Goal: Transaction & Acquisition: Purchase product/service

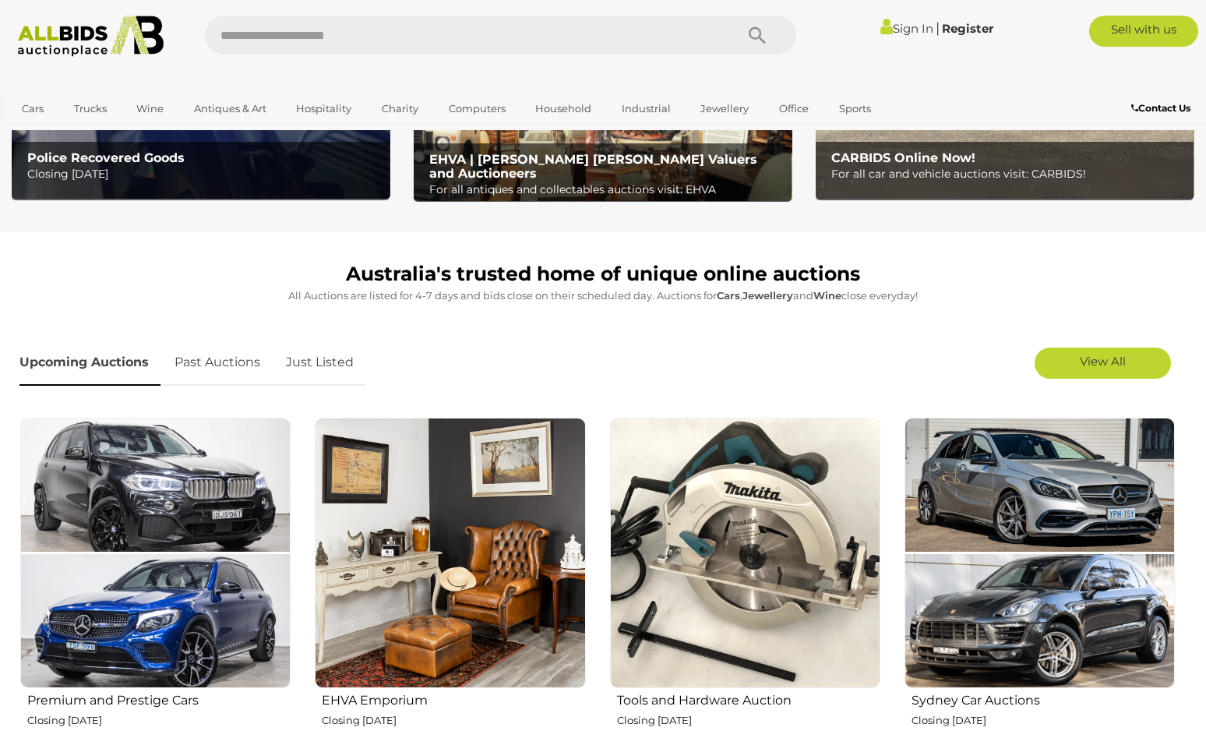
scroll to position [467, 0]
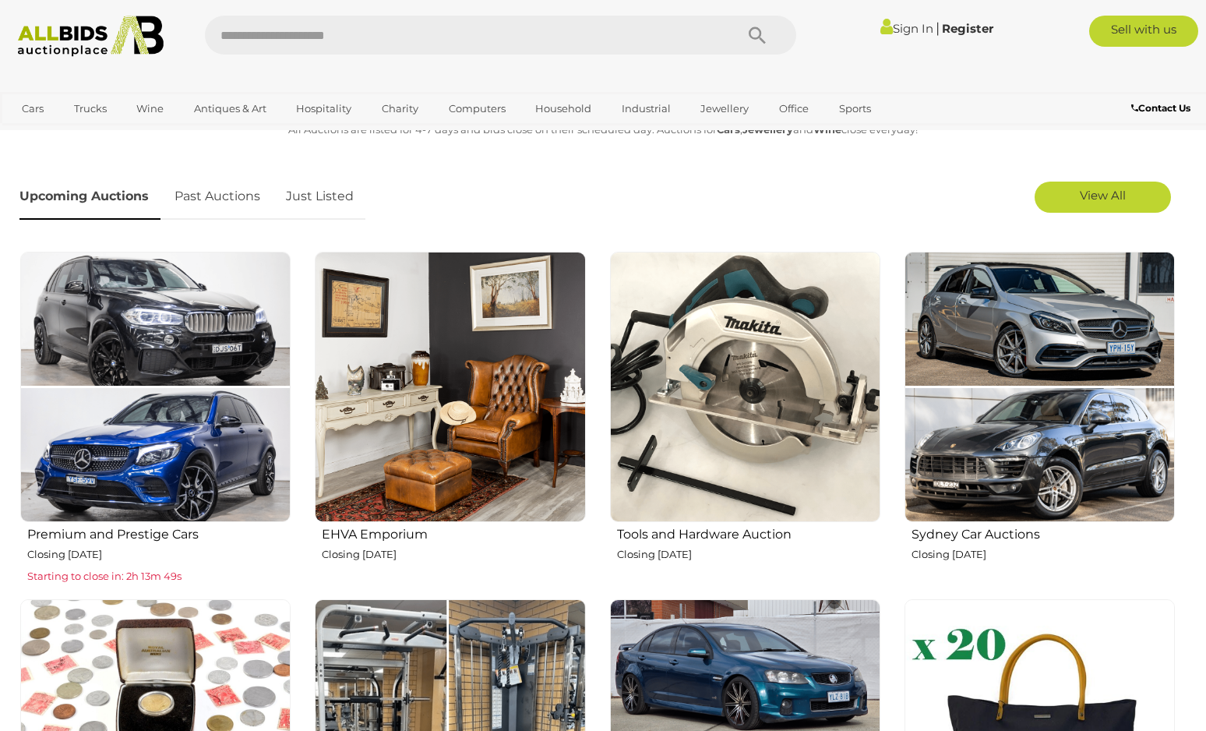
click at [1158, 107] on b "Contact Us" at bounding box center [1160, 108] width 59 height 12
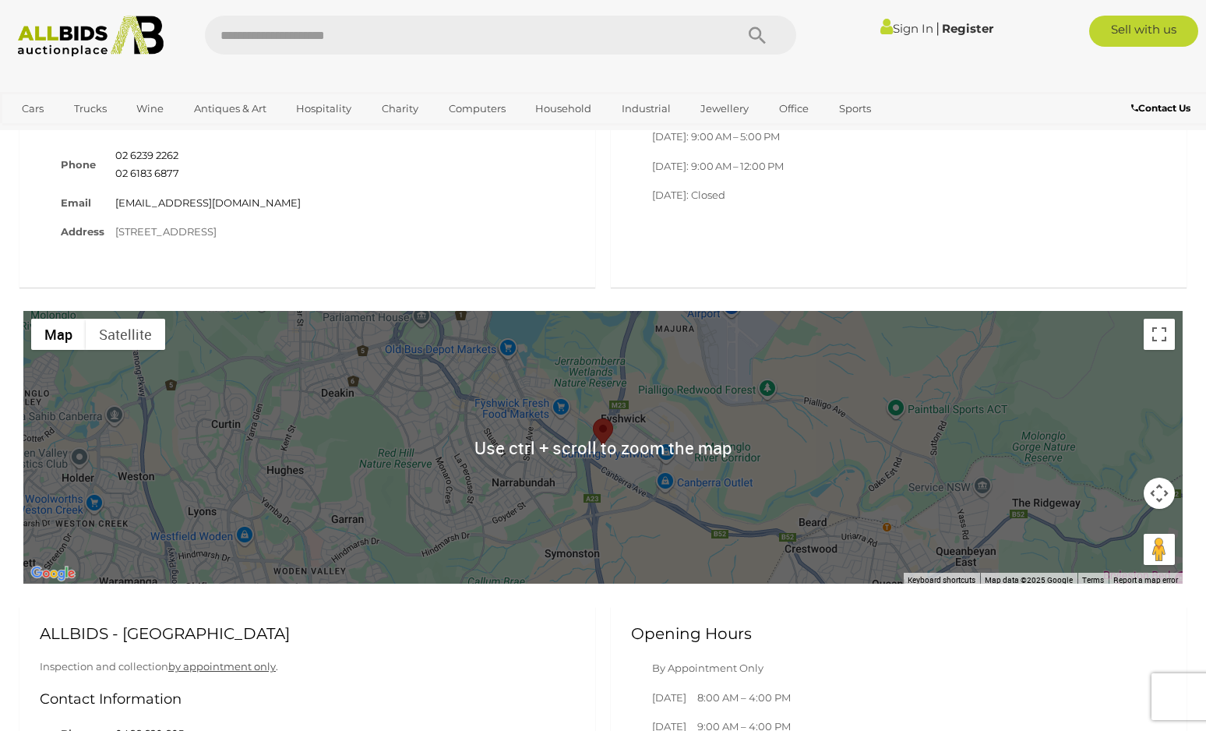
scroll to position [1012, 0]
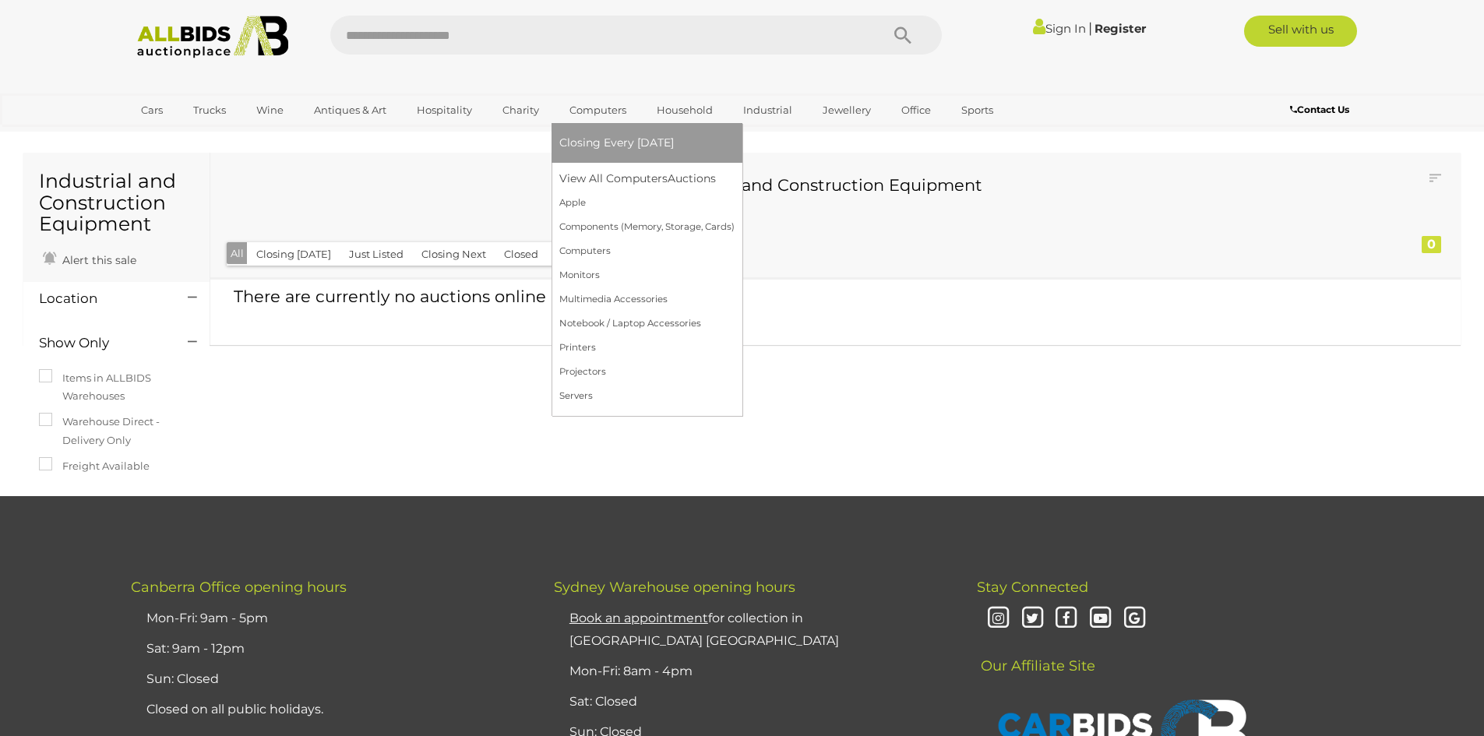
click at [599, 108] on link "Computers" at bounding box center [597, 110] width 77 height 26
click at [590, 250] on link "Computers" at bounding box center [646, 251] width 175 height 24
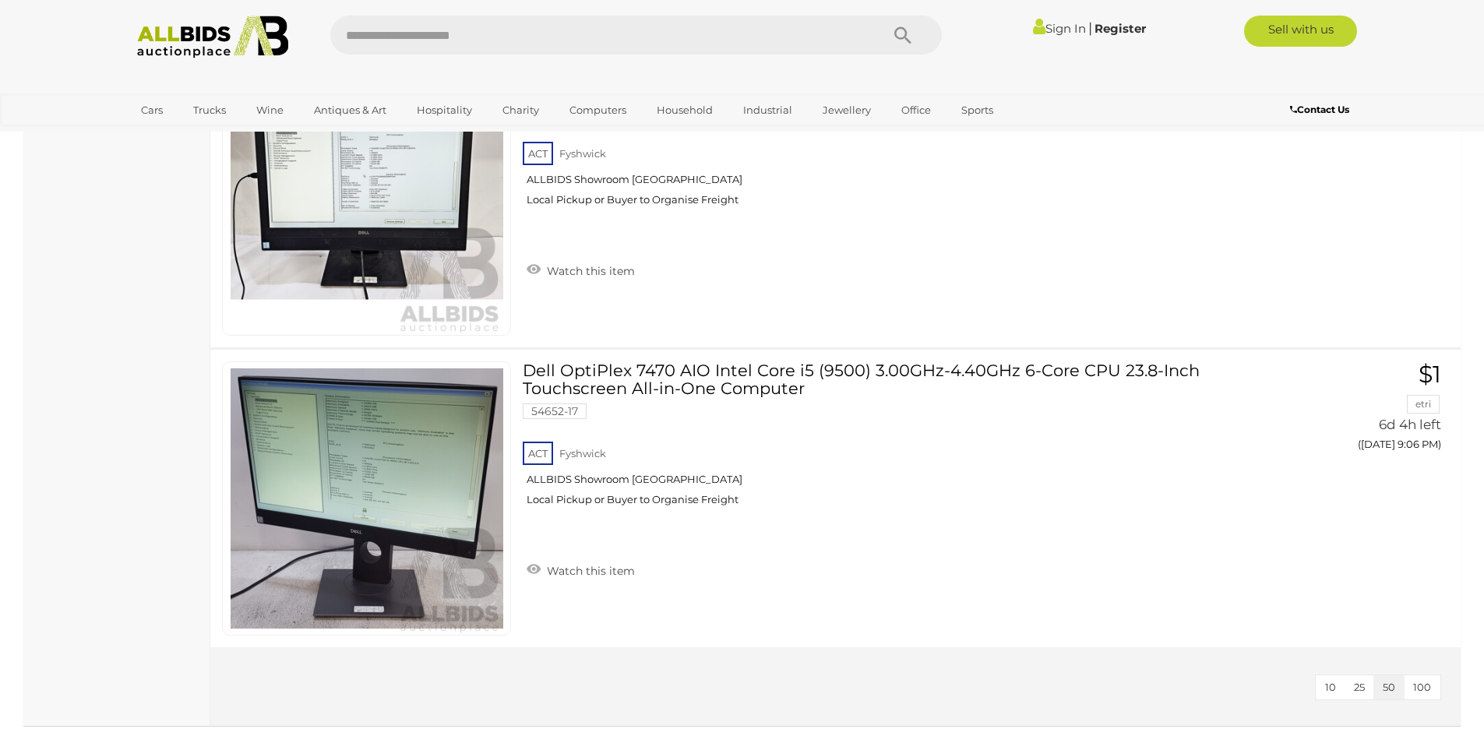
scroll to position [8645, 0]
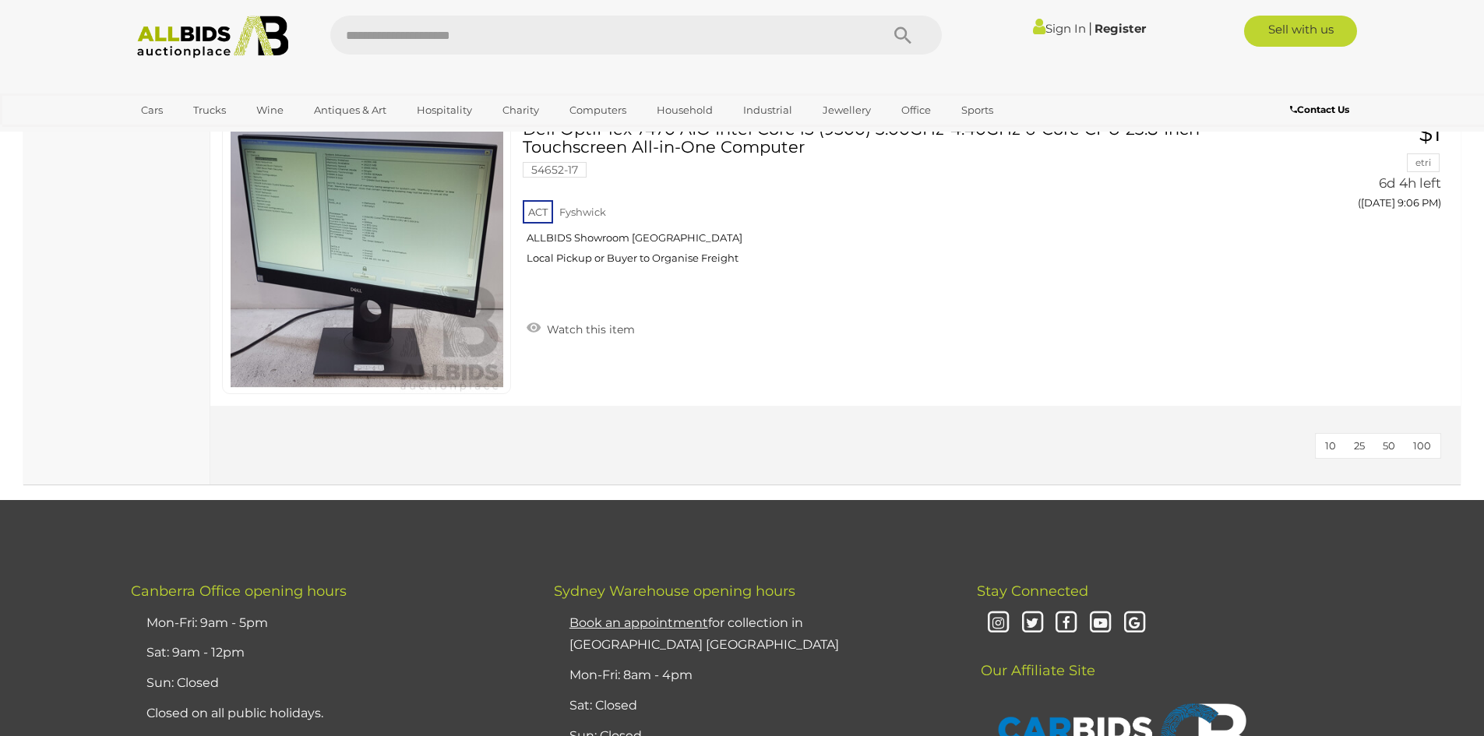
click at [1393, 444] on span "50" at bounding box center [1388, 445] width 12 height 12
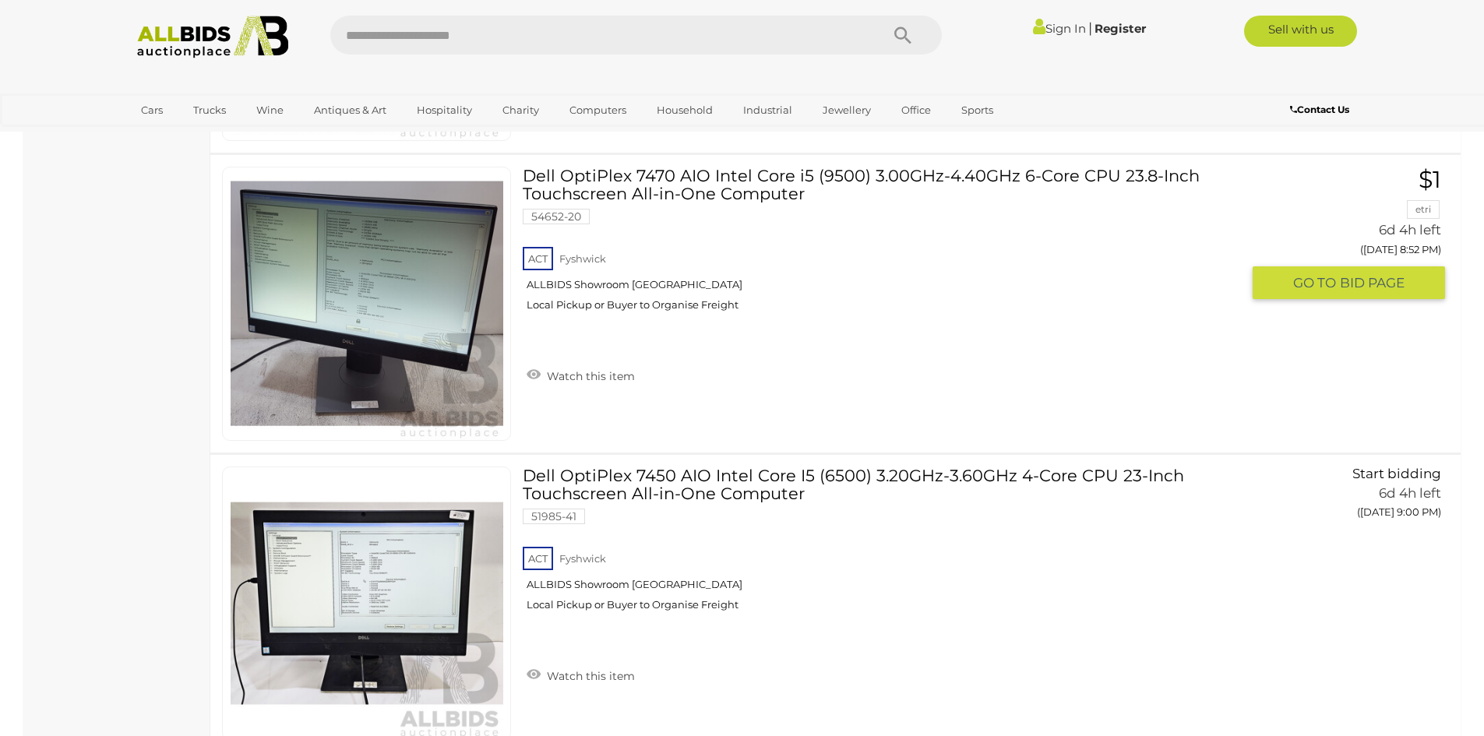
scroll to position [7710, 0]
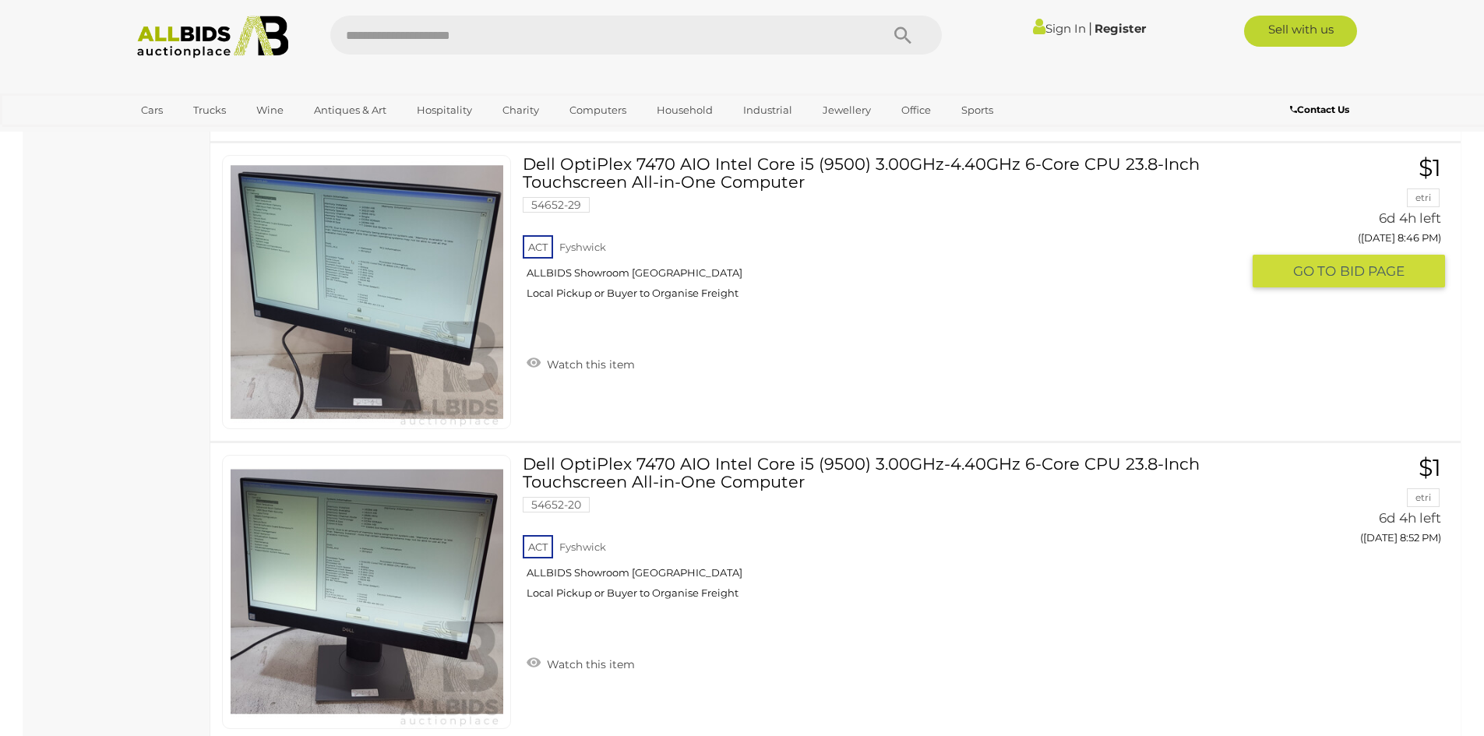
click at [734, 172] on link "Dell OptiPlex 7470 AIO Intel Core i5 (9500) 3.00GHz-4.40GHz 6-Core CPU 23.8-Inc…" at bounding box center [887, 233] width 706 height 157
